Goal: Contribute content

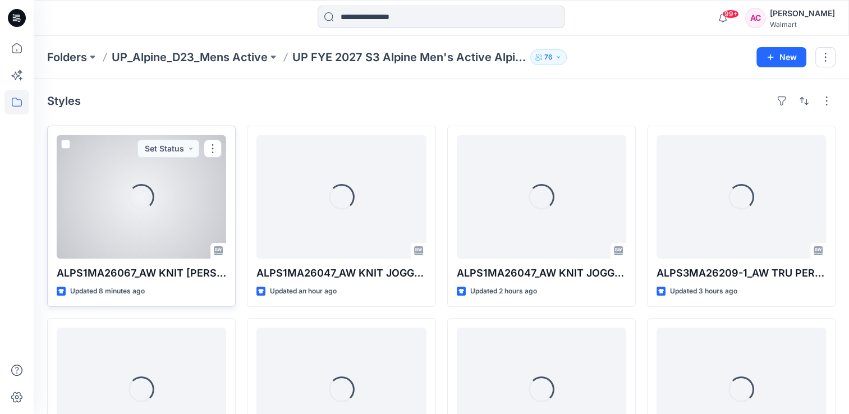
click at [130, 216] on div "Loading..." at bounding box center [142, 197] width 170 height 124
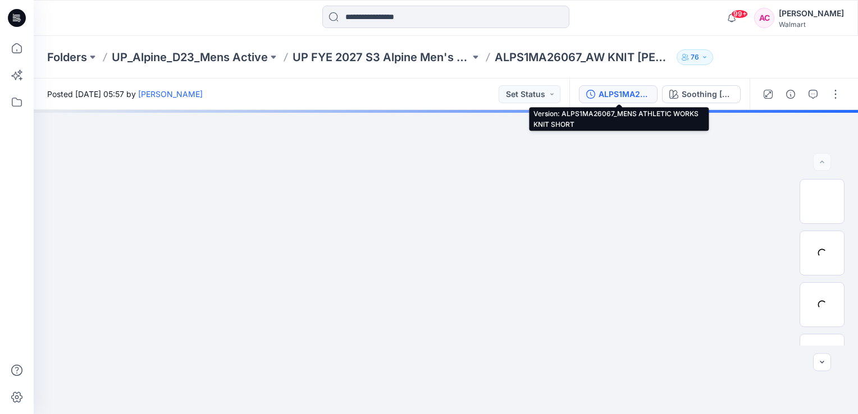
click at [618, 92] on div "ALPS1MA26067_MENS ATHLETIC WORKS KNIT SHORT" at bounding box center [624, 94] width 52 height 12
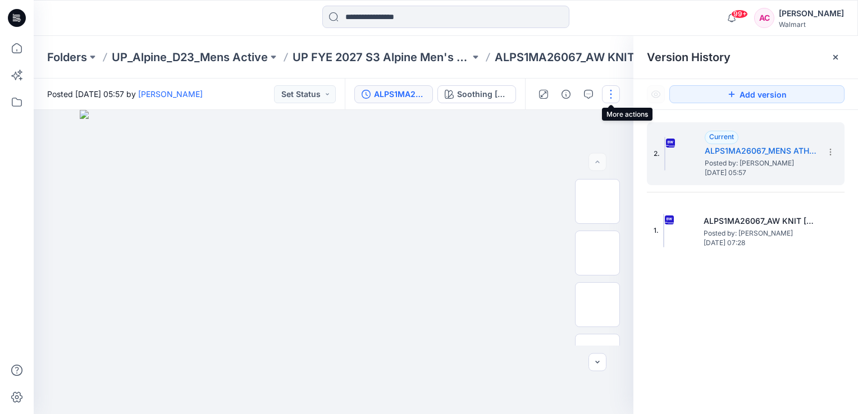
click at [609, 93] on button "button" at bounding box center [611, 94] width 18 height 18
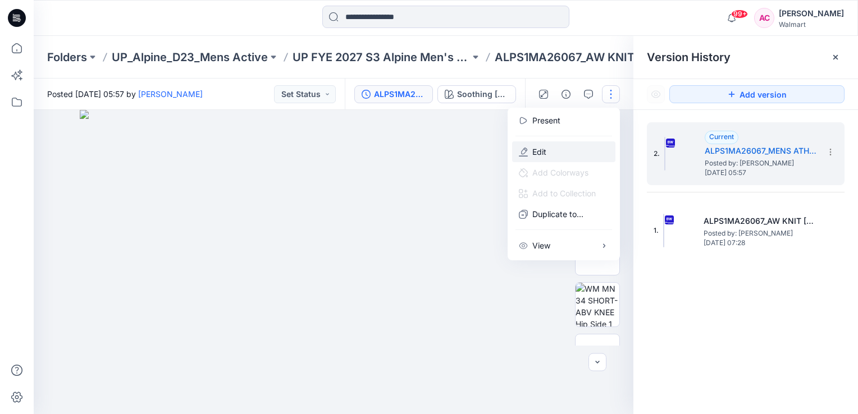
click at [541, 153] on p "Edit" at bounding box center [539, 152] width 14 height 12
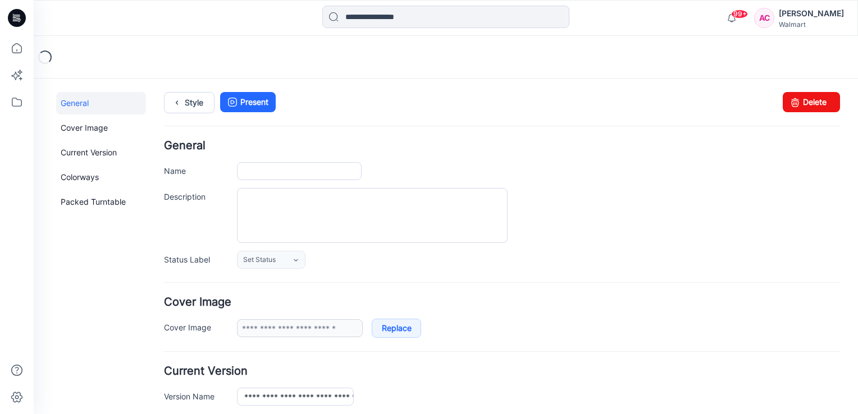
type input "**********"
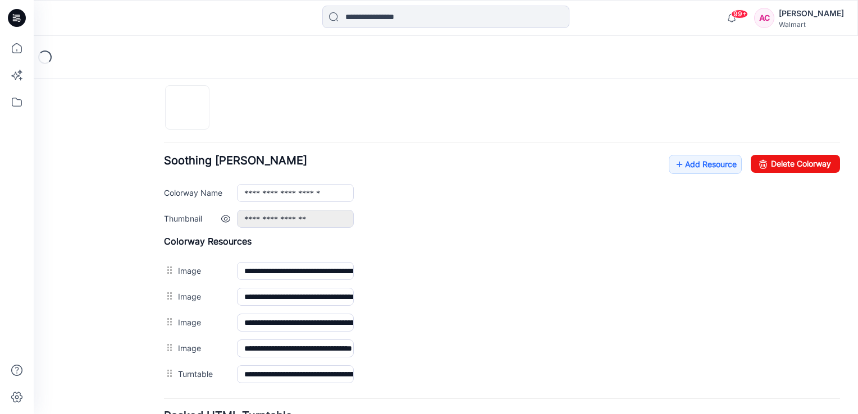
scroll to position [449, 0]
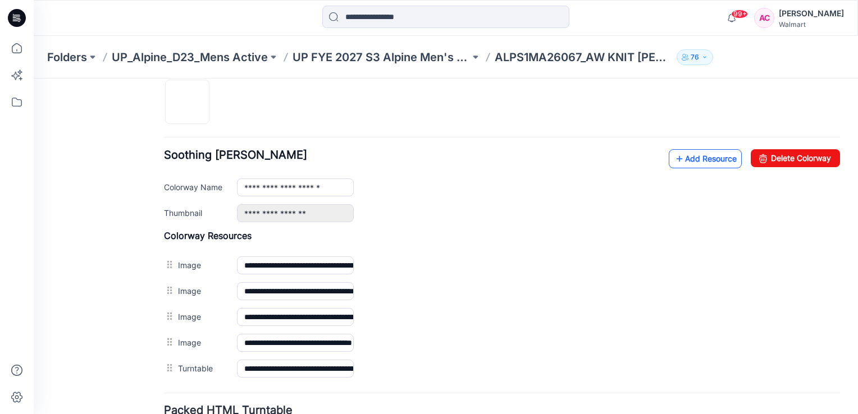
click at [690, 161] on link "Add Resource" at bounding box center [705, 158] width 73 height 19
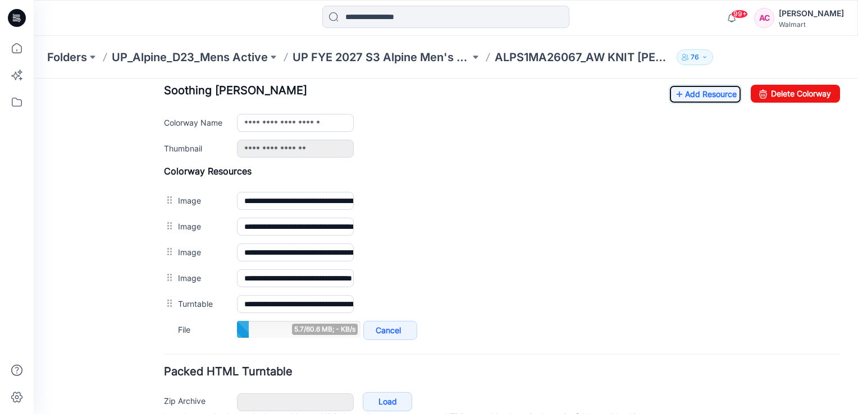
scroll to position [511, 0]
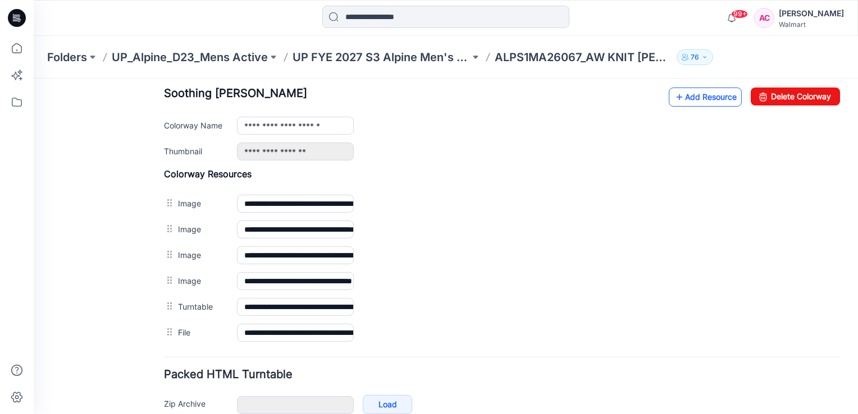
click at [692, 96] on link "Add Resource" at bounding box center [705, 97] width 73 height 19
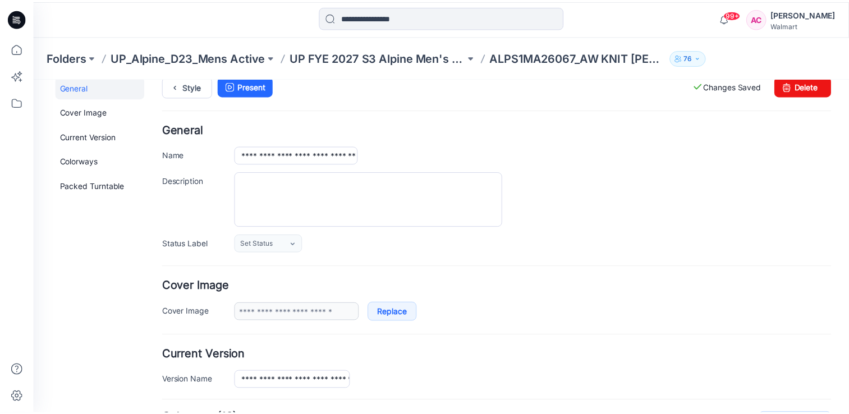
scroll to position [0, 0]
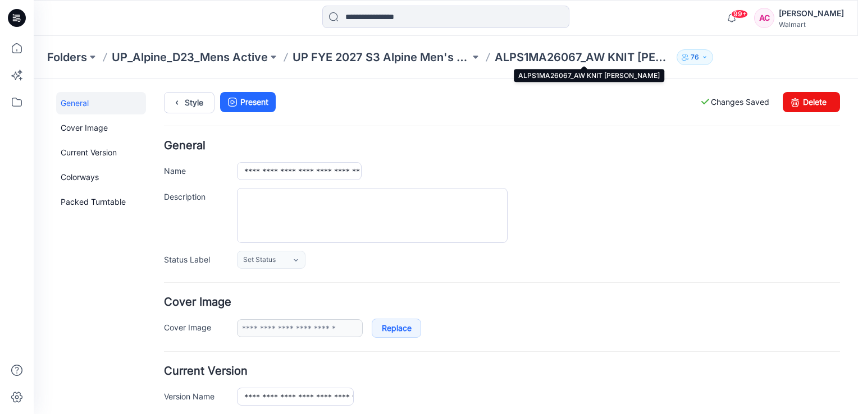
click at [559, 55] on p "ALPS1MA26067_AW KNIT TERRY SHORT" at bounding box center [583, 57] width 177 height 16
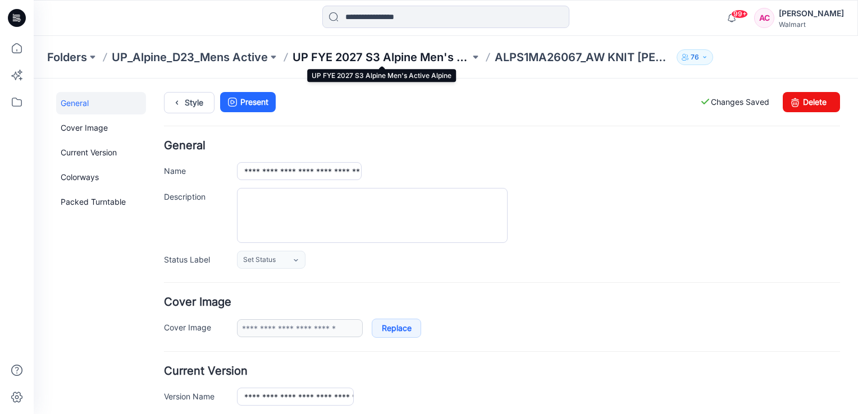
click at [408, 61] on p "UP FYE 2027 S3 Alpine Men's Active Alpine" at bounding box center [380, 57] width 177 height 16
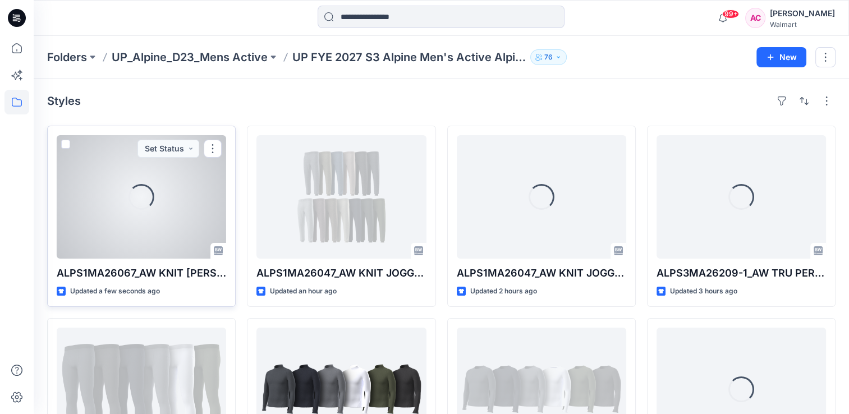
click at [115, 214] on div at bounding box center [142, 197] width 170 height 124
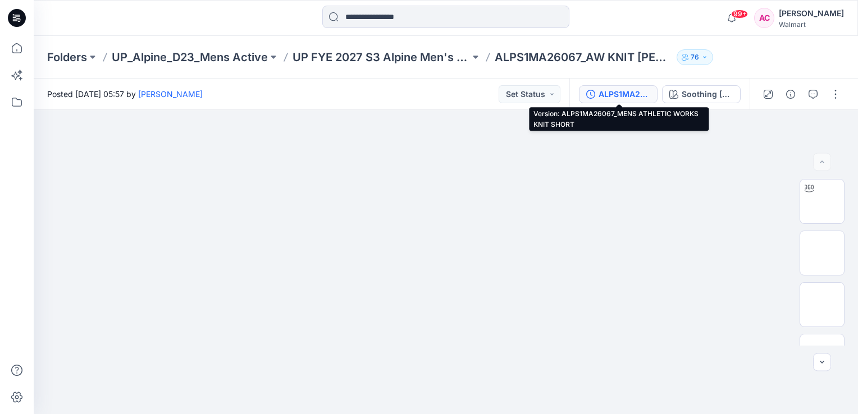
click at [618, 94] on div "ALPS1MA26067_MENS ATHLETIC WORKS KNIT SHORT" at bounding box center [624, 94] width 52 height 12
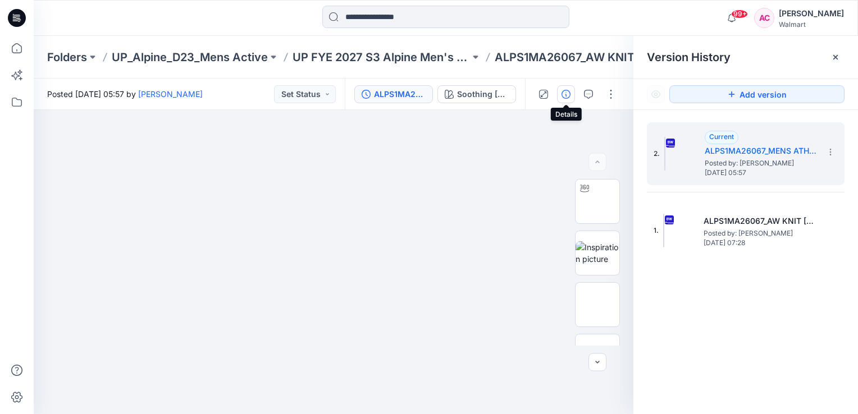
click at [568, 96] on icon "button" at bounding box center [565, 94] width 9 height 9
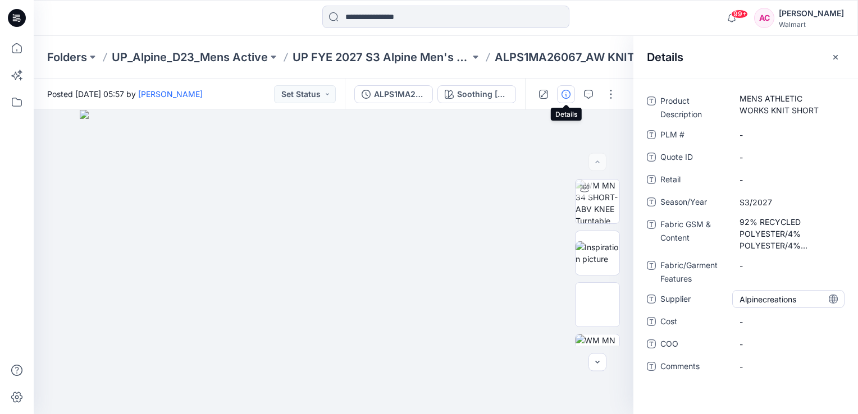
click at [761, 297] on span "Alpinecreations" at bounding box center [788, 300] width 98 height 12
type textarea "**********"
click at [665, 387] on div "**********" at bounding box center [746, 240] width 198 height 297
click at [830, 59] on button "button" at bounding box center [835, 57] width 18 height 18
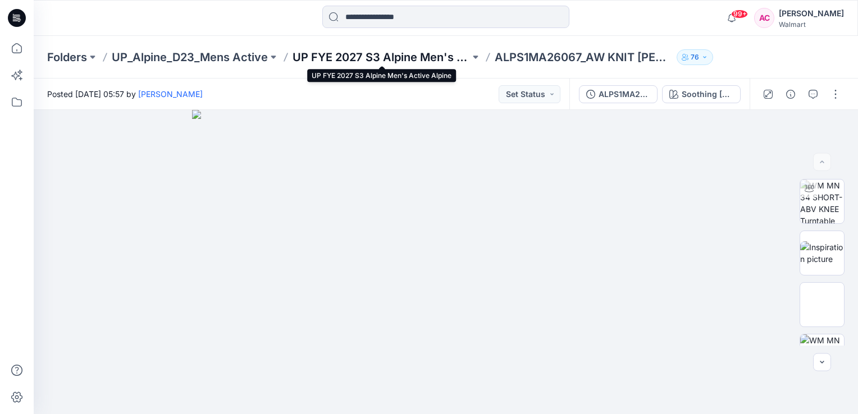
click at [296, 53] on p "UP FYE 2027 S3 Alpine Men's Active Alpine" at bounding box center [380, 57] width 177 height 16
